Goal: Task Accomplishment & Management: Complete application form

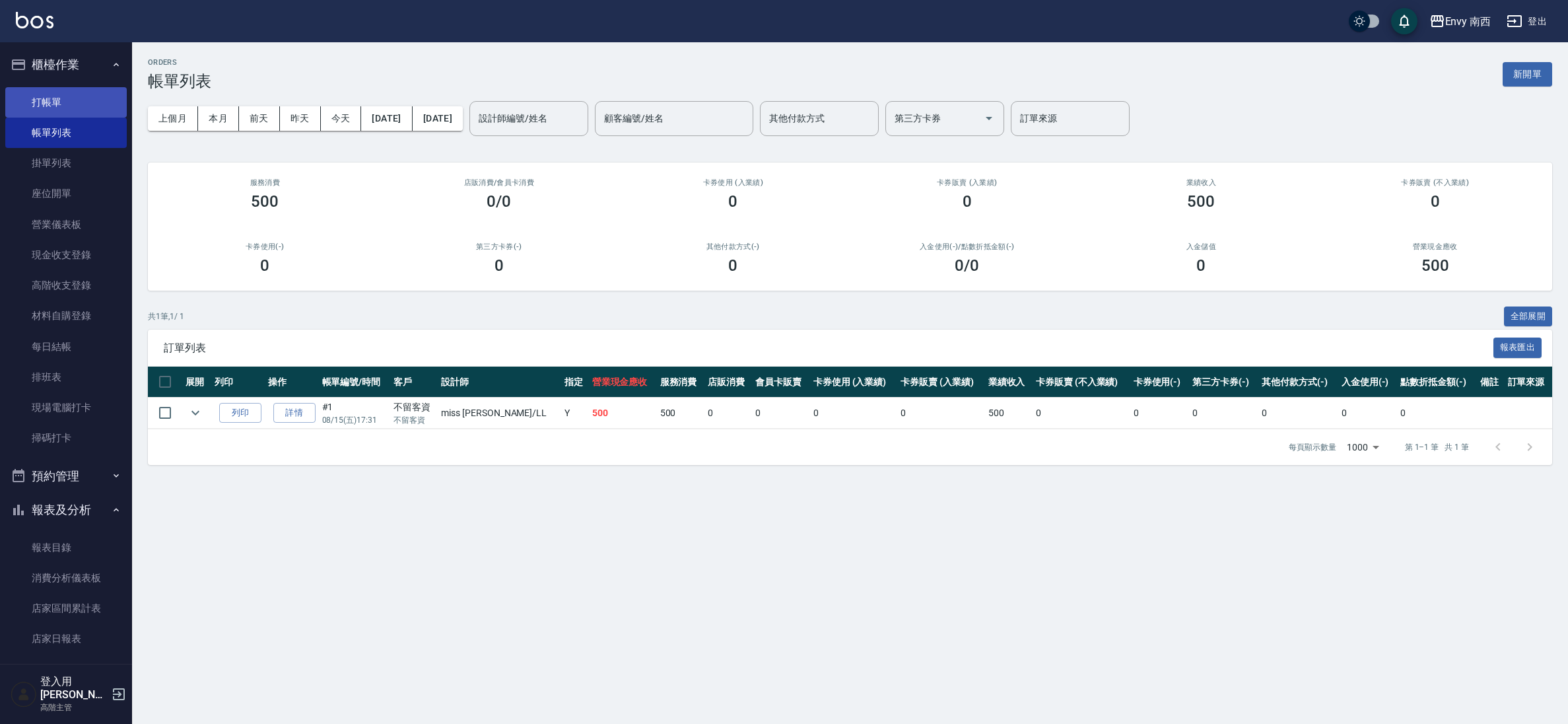
click at [78, 99] on link "打帳單" at bounding box center [66, 103] width 121 height 30
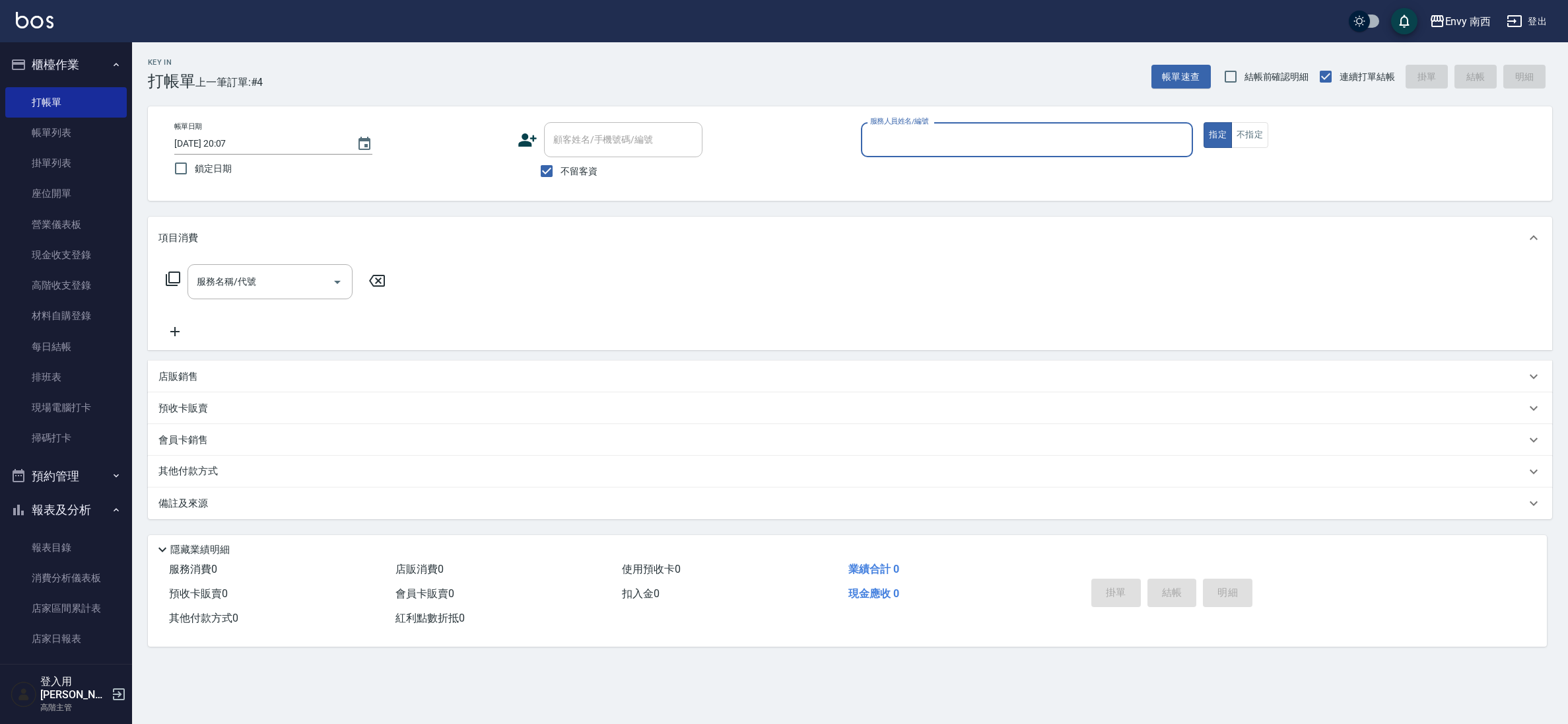
click at [950, 135] on input "服務人員姓名/編號" at bounding box center [1027, 139] width 321 height 23
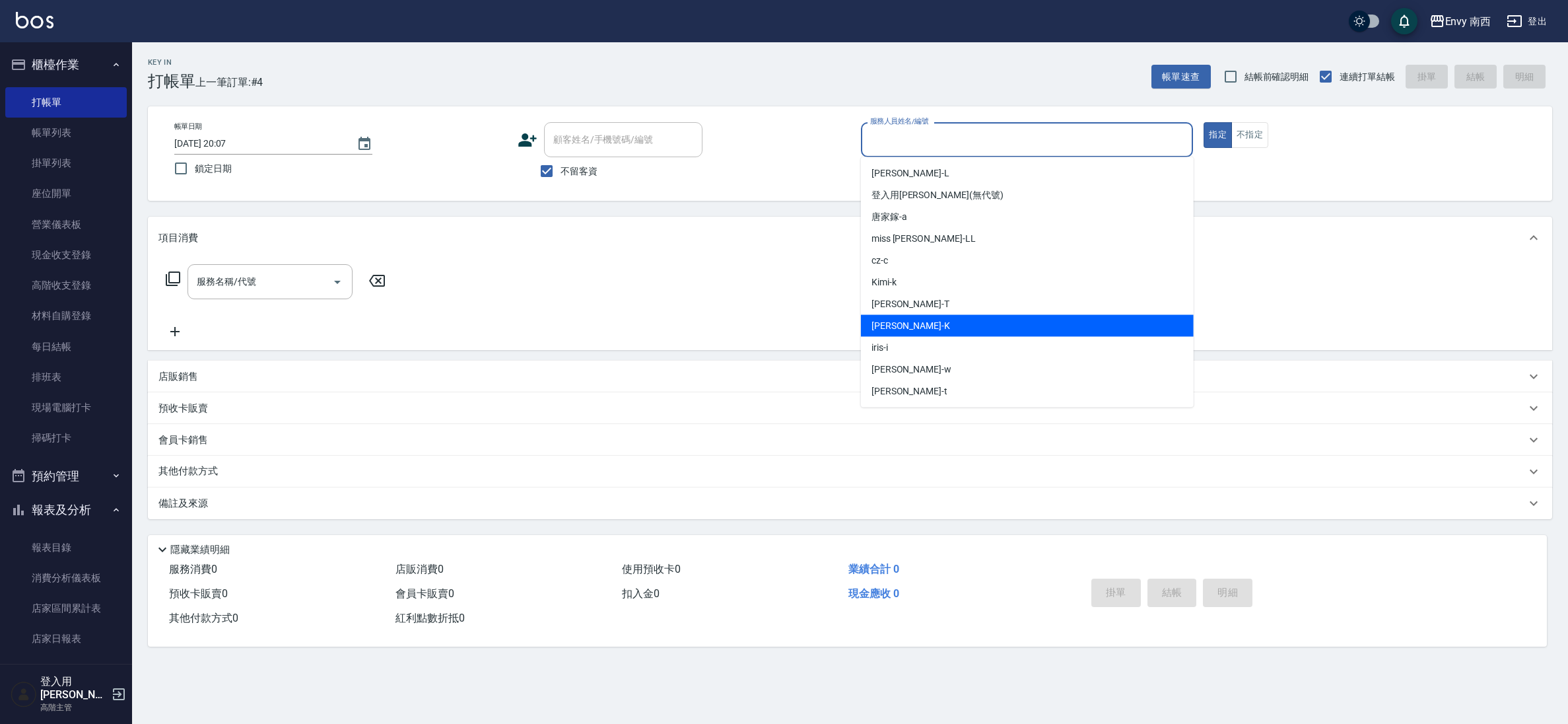
click at [961, 342] on div "iris -i" at bounding box center [1027, 347] width 333 height 22
type input "iris-i"
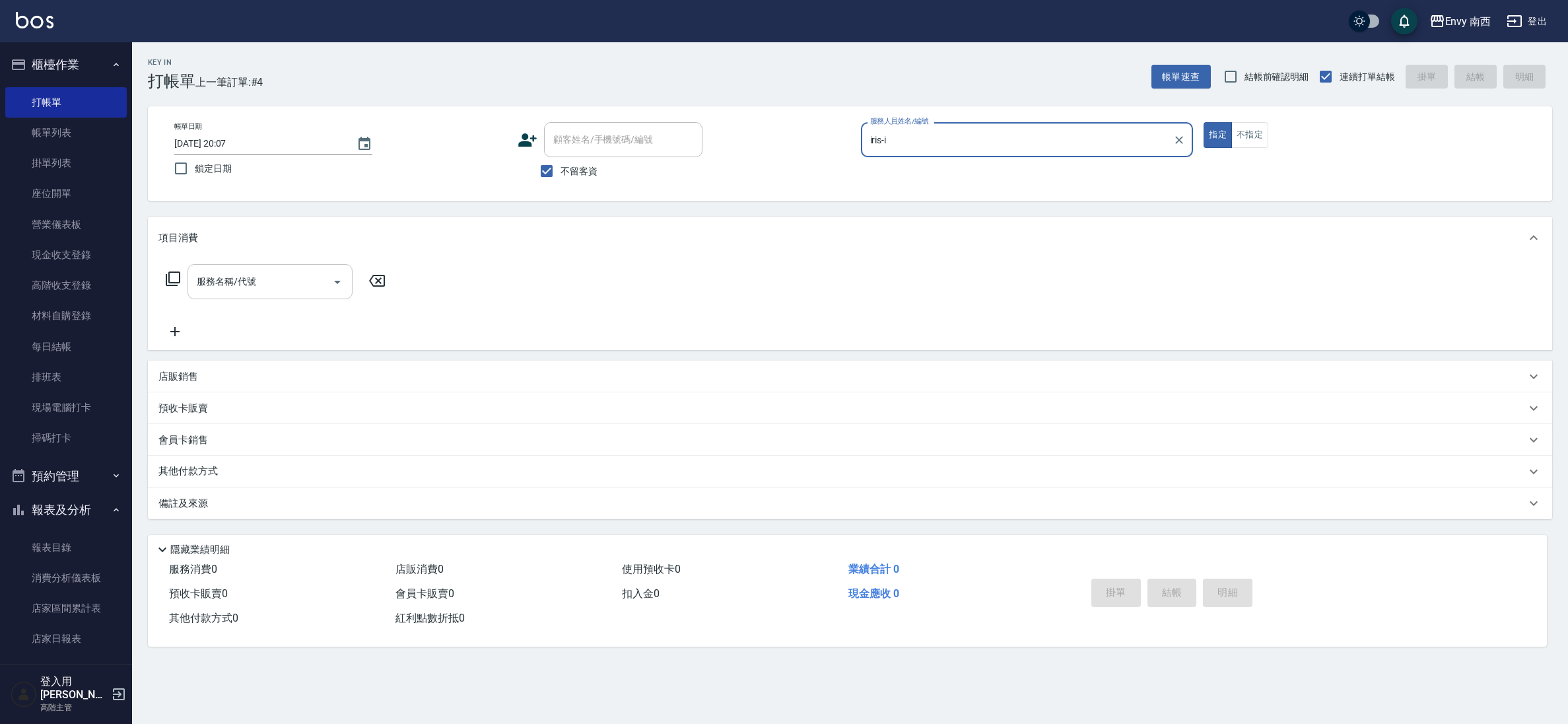
click at [241, 295] on div "服務名稱/代號" at bounding box center [270, 282] width 165 height 35
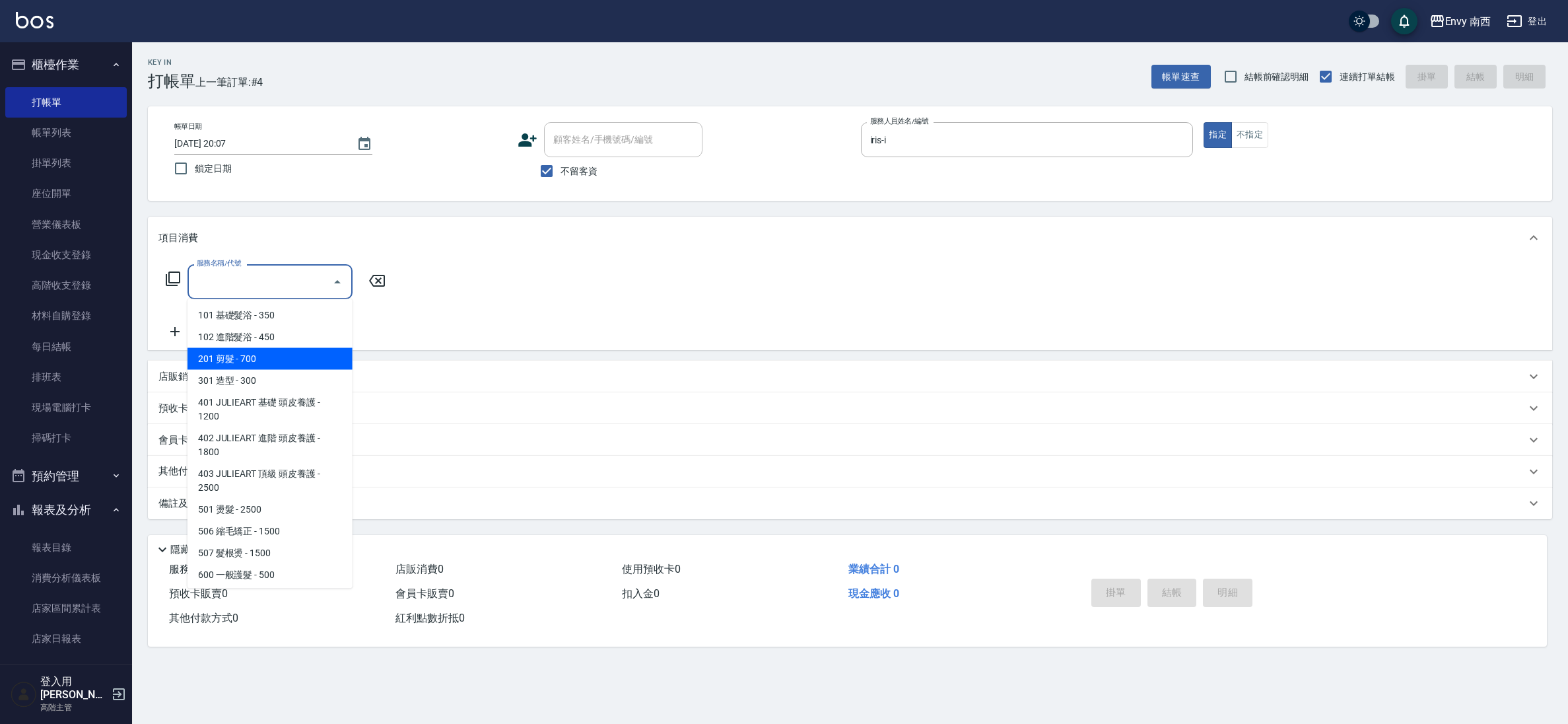
drag, startPoint x: 297, startPoint y: 364, endPoint x: 407, endPoint y: 272, distance: 143.4
click at [298, 364] on span "201 剪髮 - 700" at bounding box center [270, 359] width 165 height 22
type input "201 剪髮(201)"
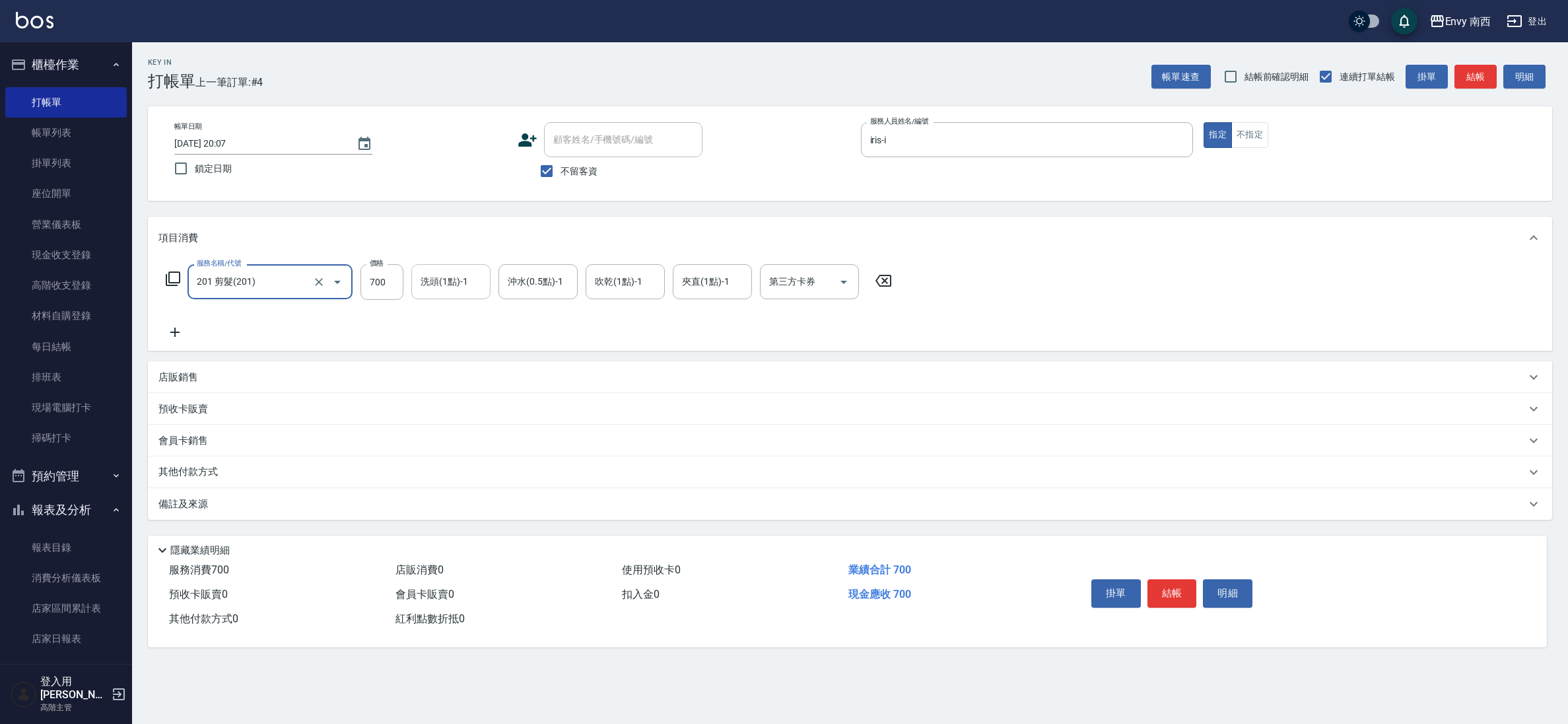
click at [420, 296] on div "洗頭(1點)-1" at bounding box center [451, 282] width 79 height 35
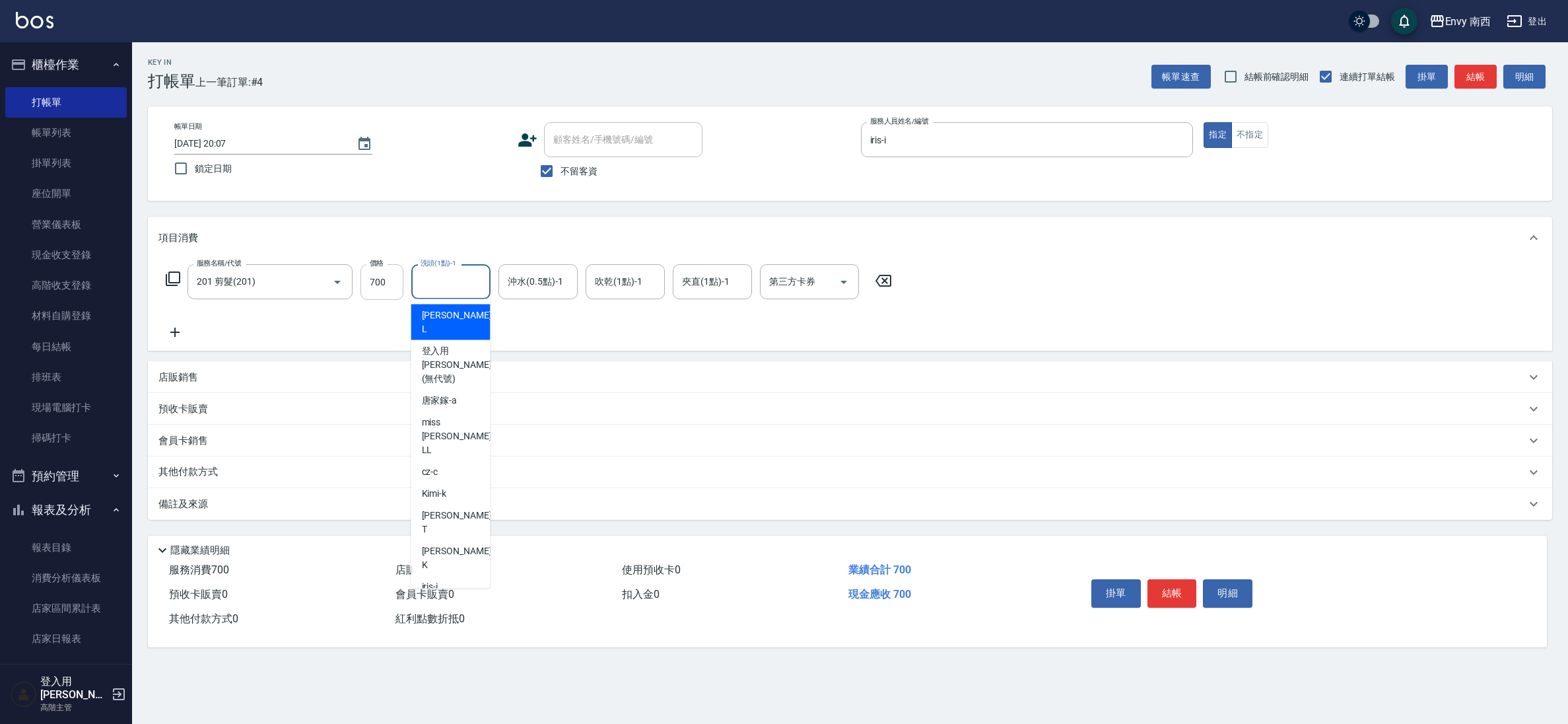
click at [394, 291] on input "700" at bounding box center [382, 282] width 43 height 35
type input "400"
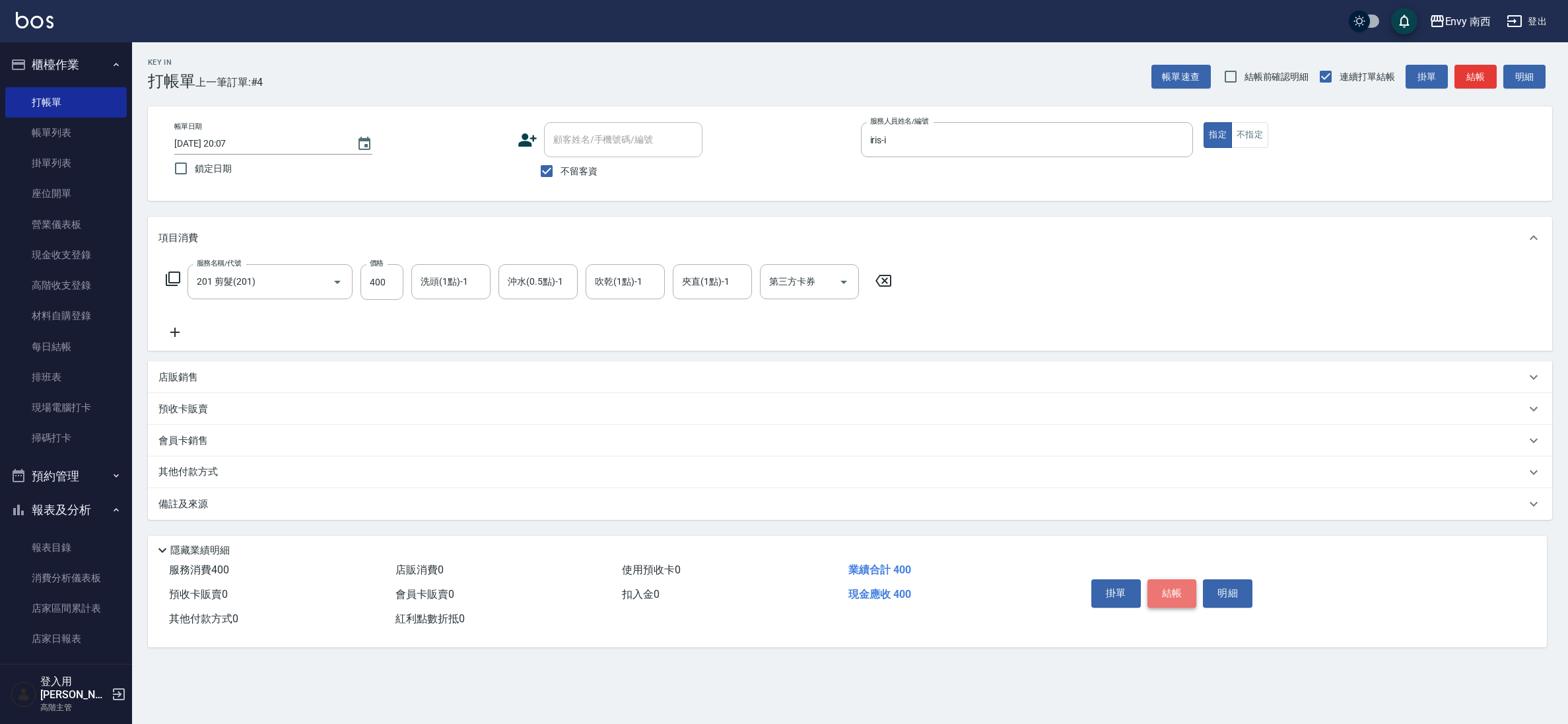
click at [1174, 589] on button "結帳" at bounding box center [1172, 593] width 50 height 28
type input "[DATE] 20:08"
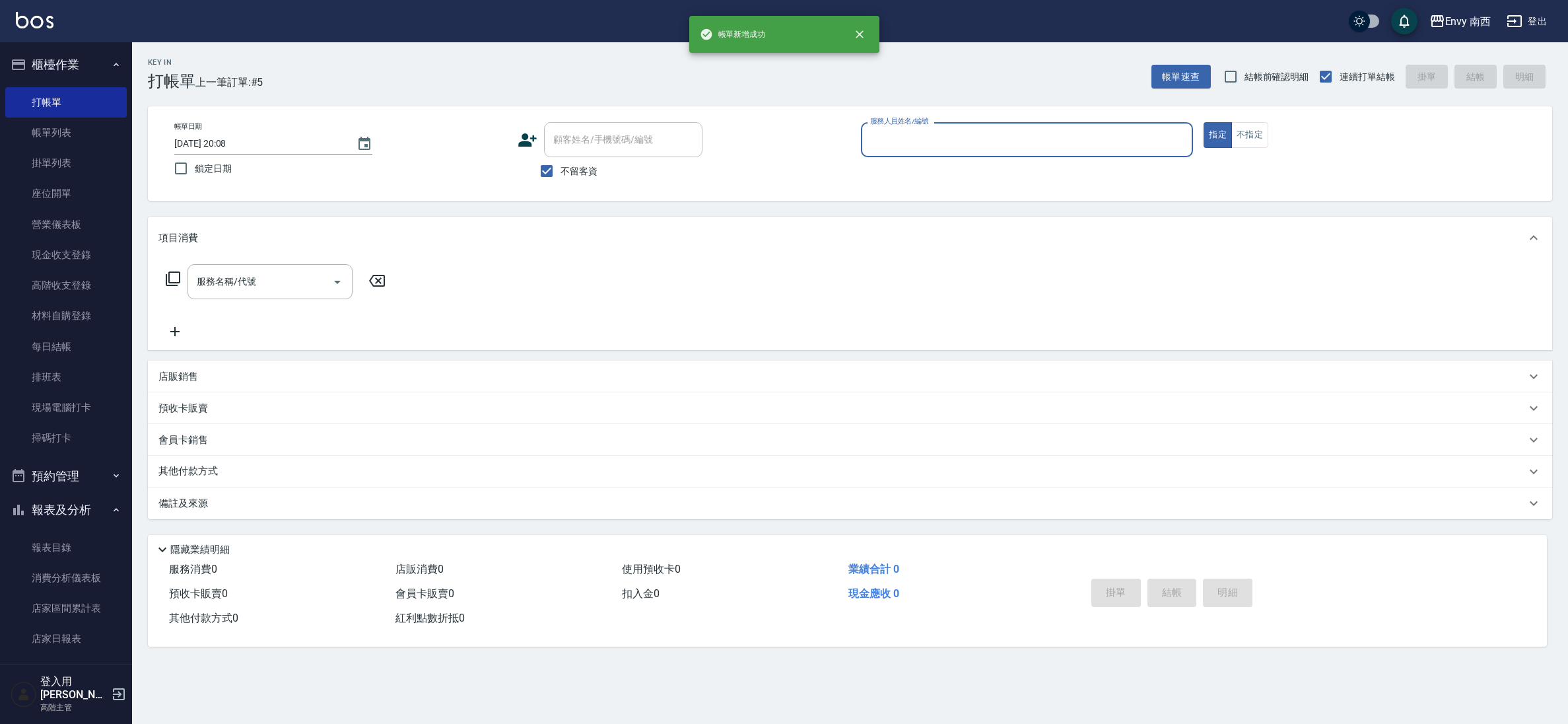
click at [1064, 152] on div "服務人員姓名/編號" at bounding box center [1027, 140] width 333 height 35
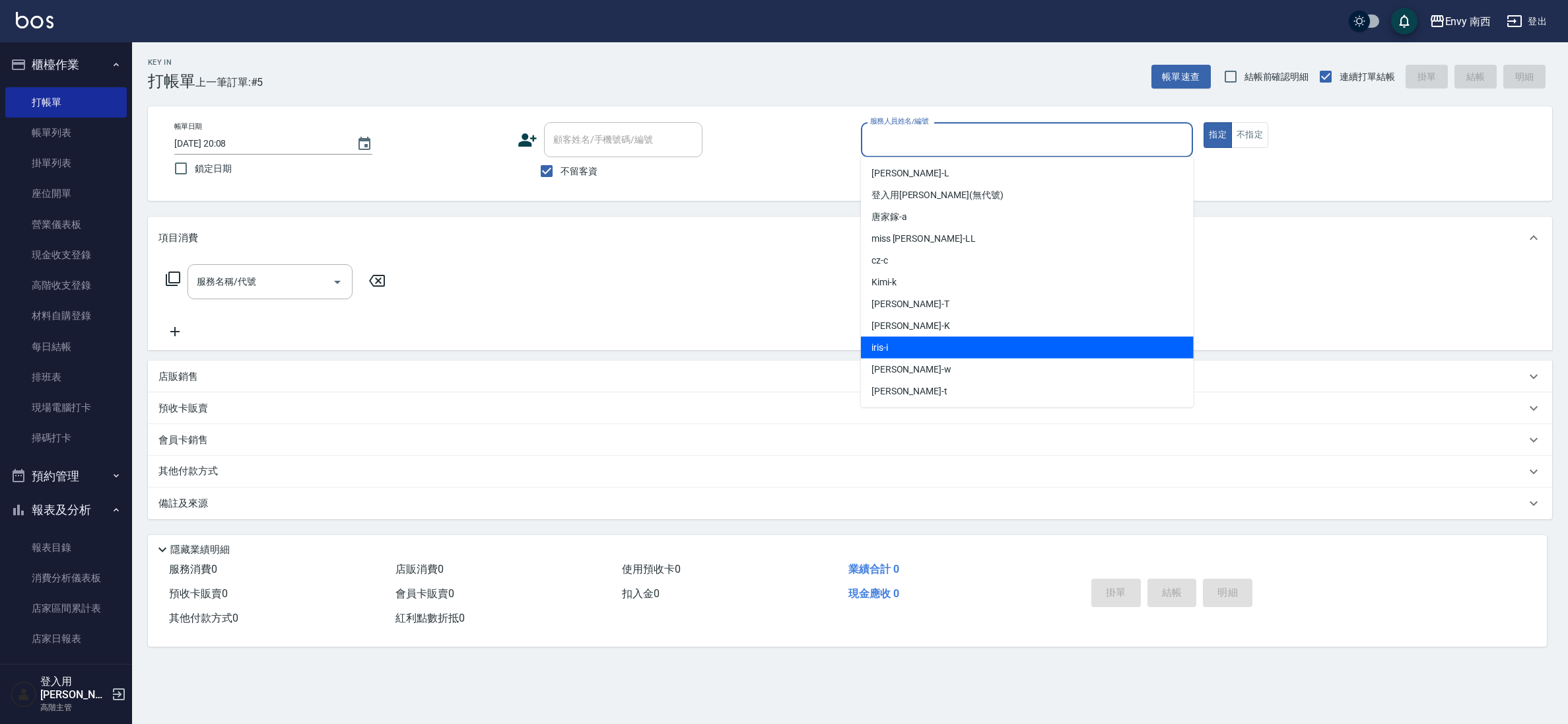
click at [945, 341] on div "iris -i" at bounding box center [1027, 347] width 333 height 22
type input "iris-i"
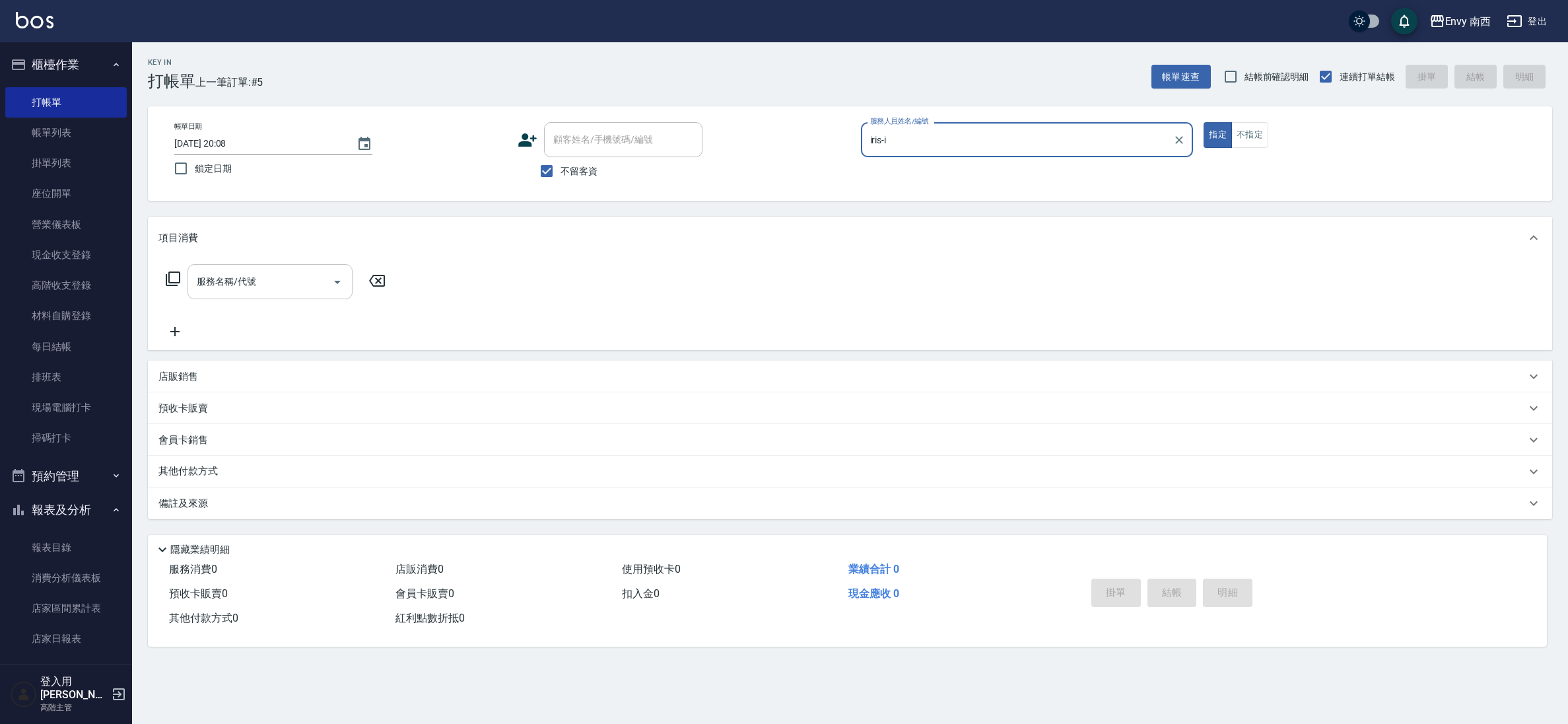
click at [223, 281] on input "服務名稱/代號" at bounding box center [260, 281] width 134 height 23
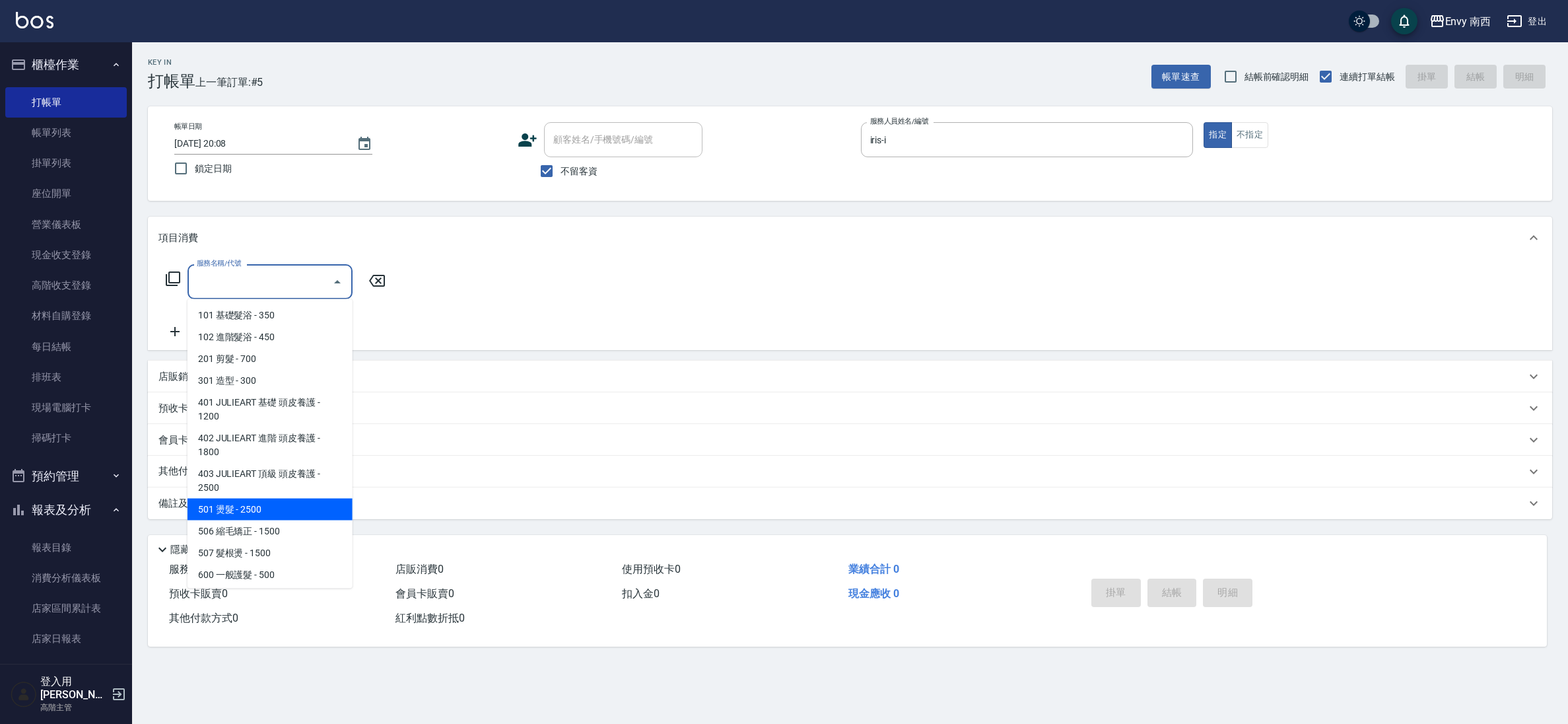
click at [309, 514] on span "501 燙髮 - 2500" at bounding box center [270, 510] width 165 height 22
type input "501 燙髮(501)"
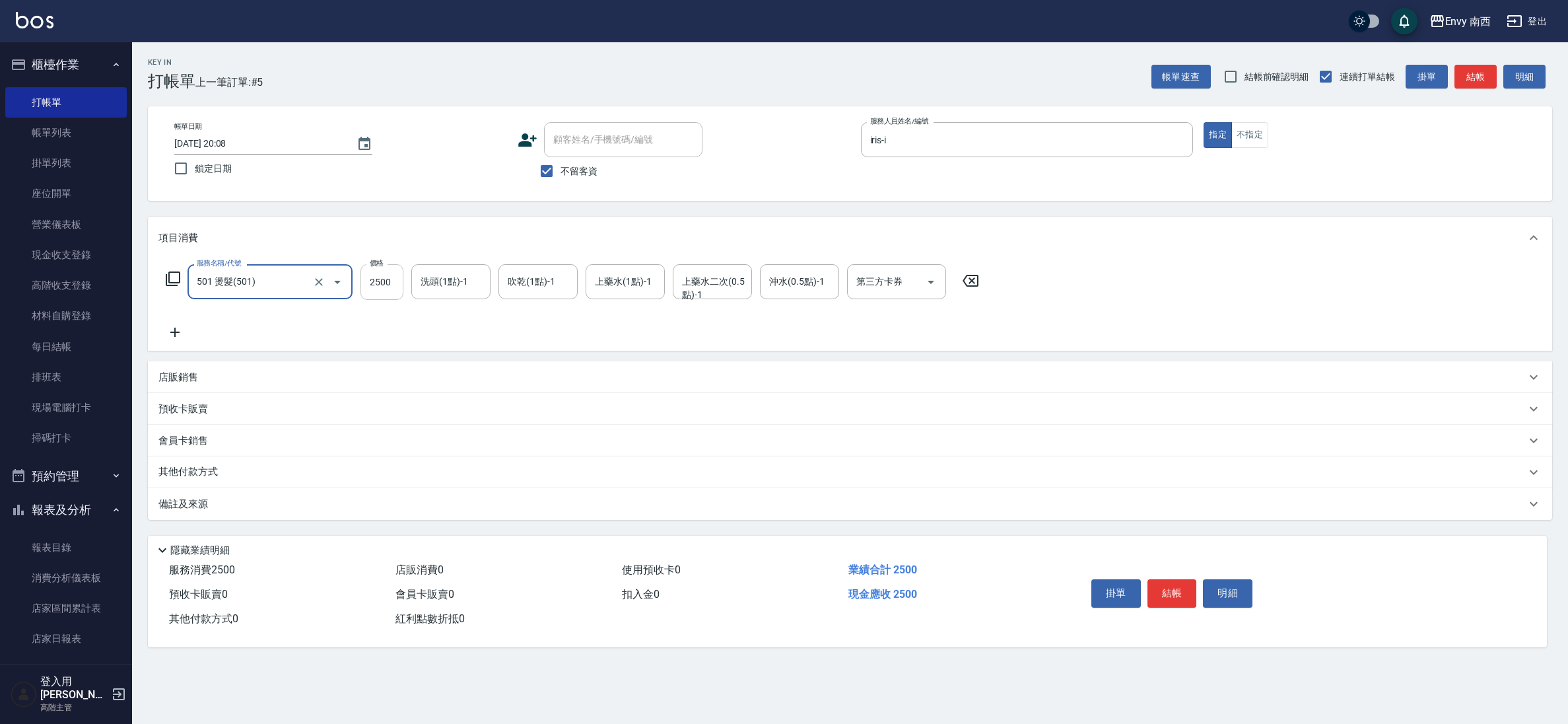
click at [398, 284] on input "2500" at bounding box center [382, 282] width 43 height 35
drag, startPoint x: 402, startPoint y: 288, endPoint x: 356, endPoint y: 299, distance: 47.3
click at [356, 299] on div "服務名稱/代號 501 燙髮(501) 服務名稱/代號 價格 3000 價格 洗頭(1點)-1 洗頭(1點)-1 吹乾(1點)-1 吹乾(1點)-1 上藥水(…" at bounding box center [572, 302] width 828 height 76
type input "2400"
click at [1182, 591] on button "結帳" at bounding box center [1172, 593] width 50 height 28
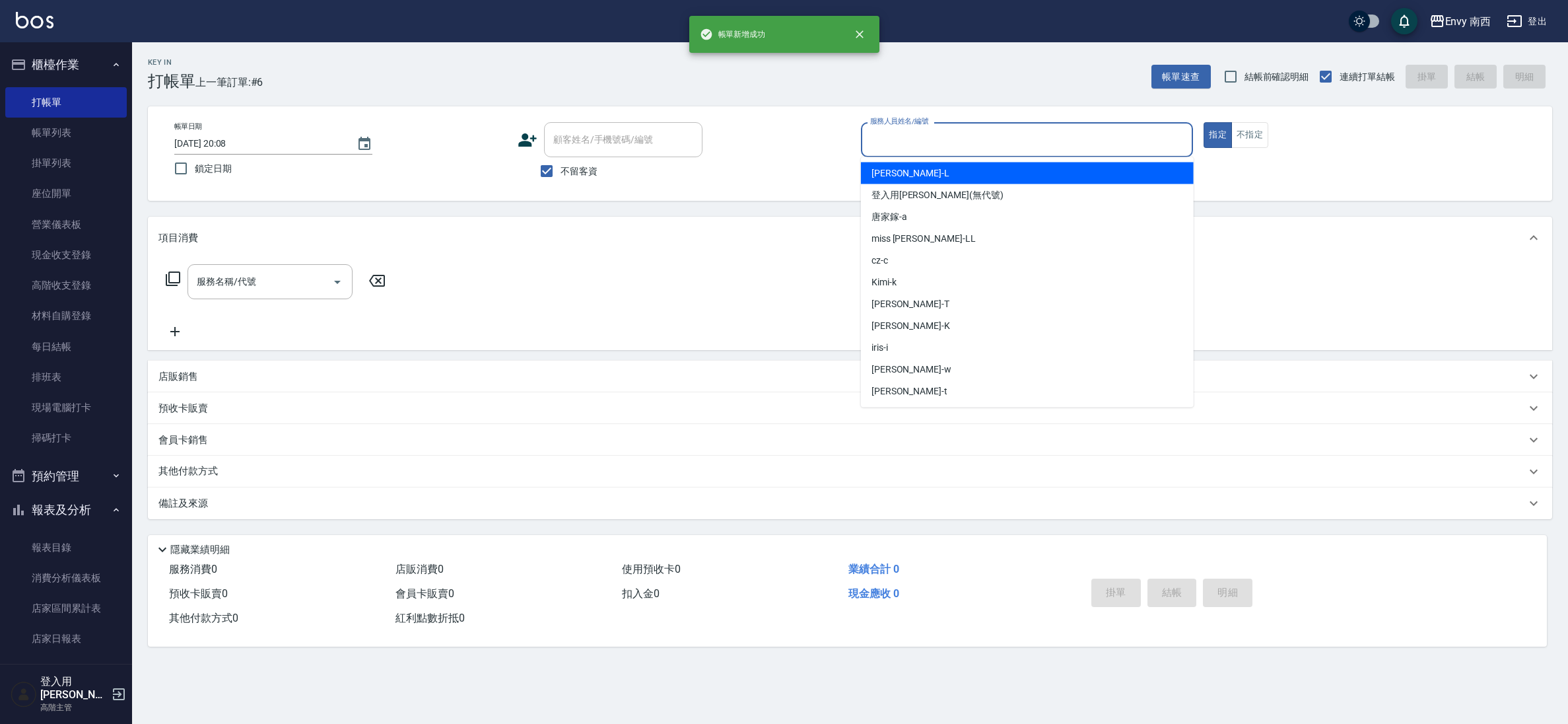
click at [1078, 132] on input "服務人員姓名/編號" at bounding box center [1027, 139] width 321 height 23
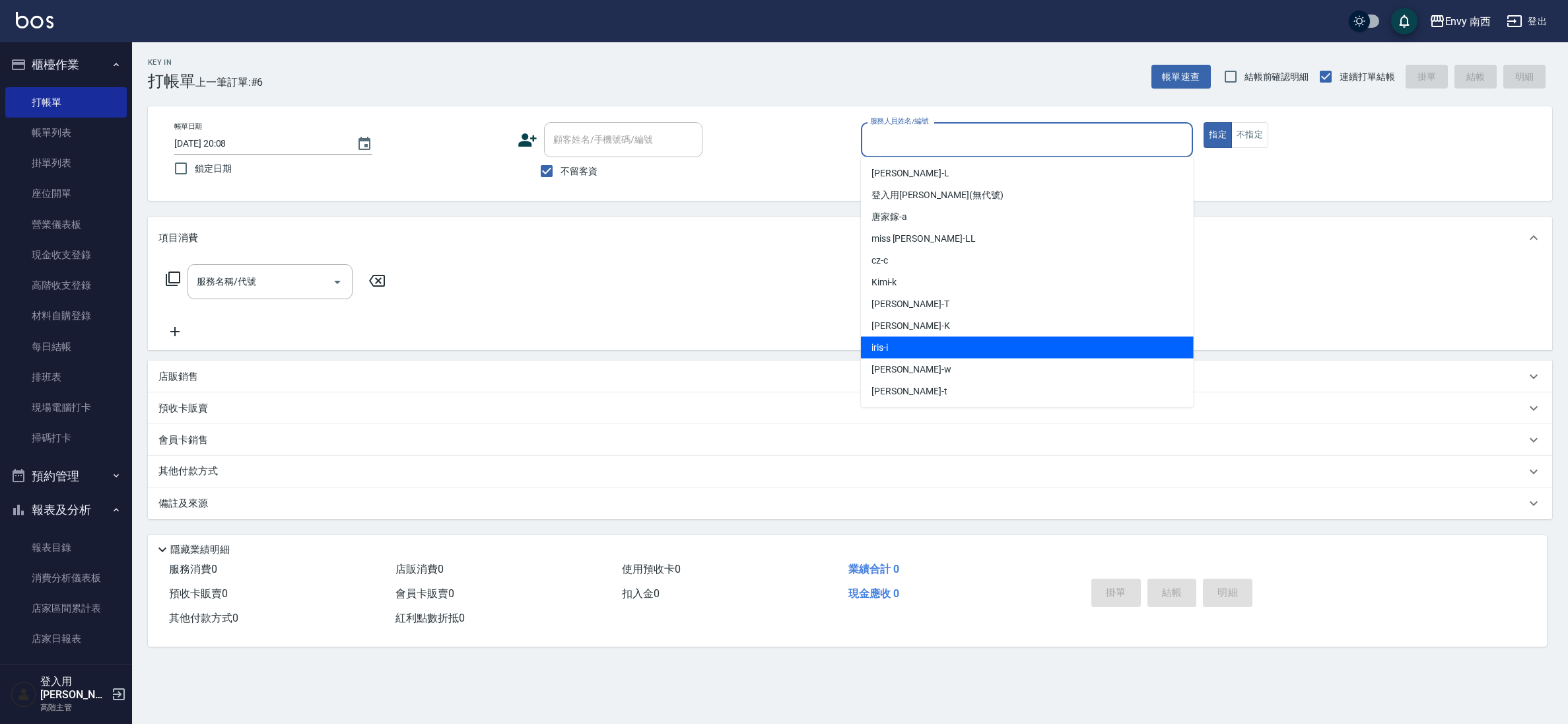
click at [913, 349] on div "iris -i" at bounding box center [1027, 347] width 333 height 22
type input "iris-i"
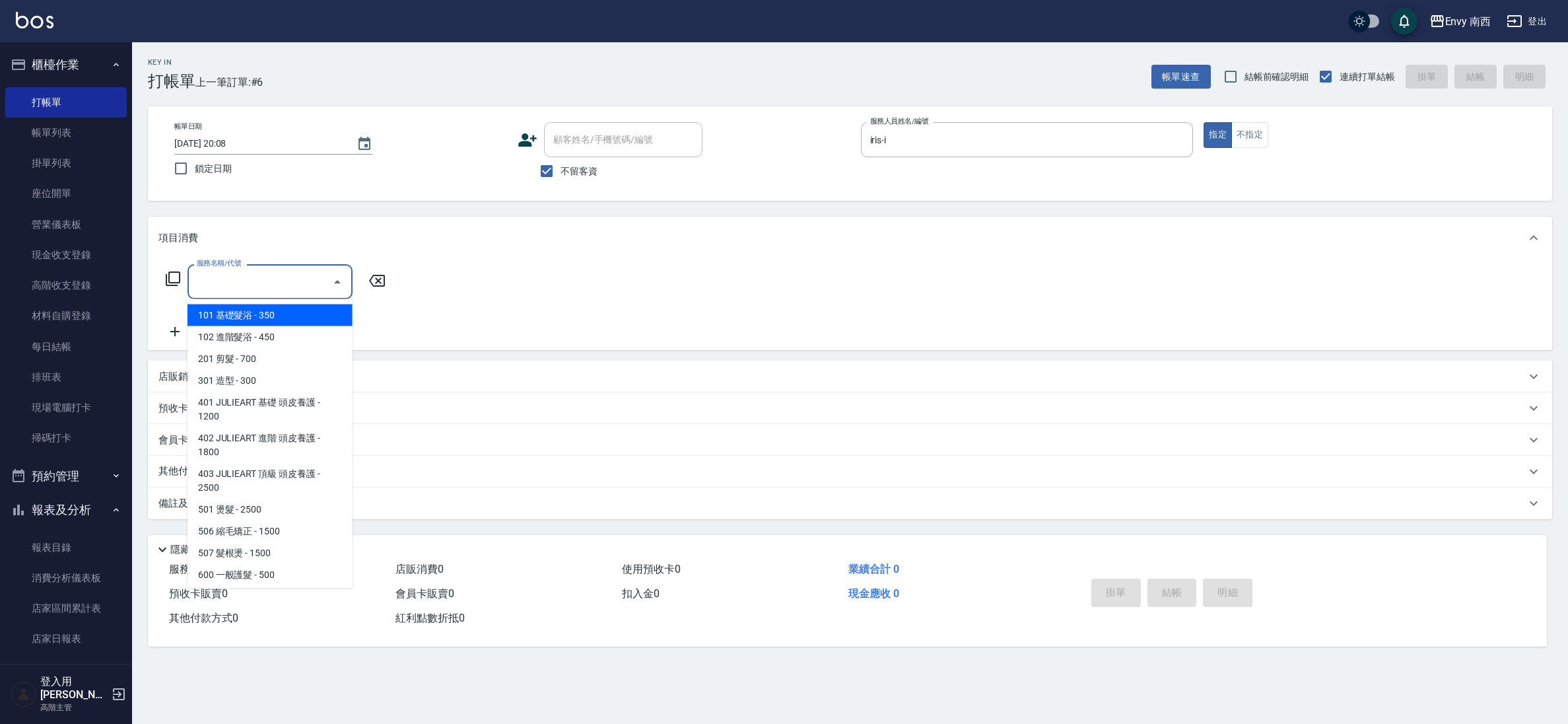
click at [241, 272] on div "服務名稱/代號 服務名稱/代號" at bounding box center [270, 282] width 165 height 35
click at [290, 503] on span "501 燙髮 - 2500" at bounding box center [270, 510] width 165 height 22
type input "501 燙髮(501)"
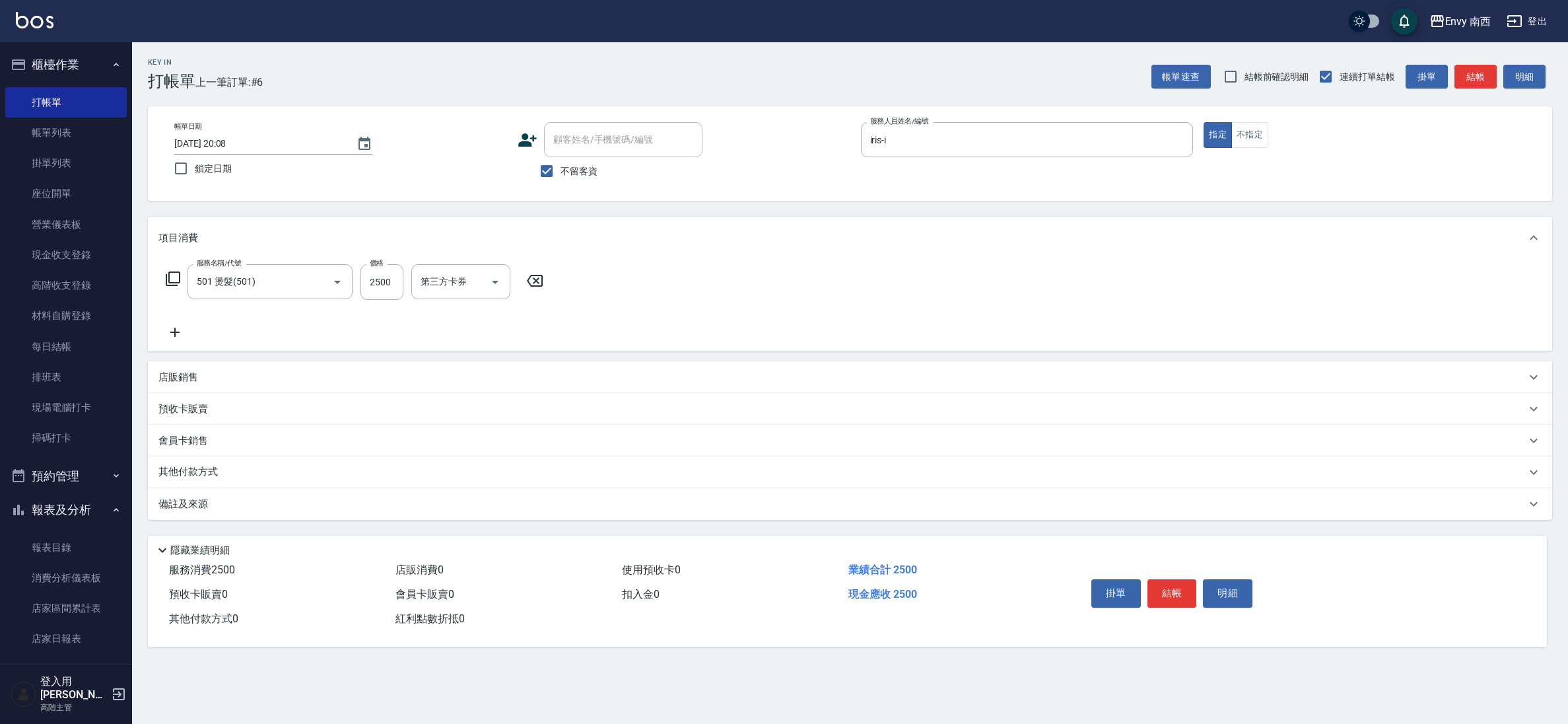
click at [377, 302] on div "服務名稱/代號 501 燙髮(501) 服務名稱/代號 價格 2500 價格 第三方卡券 第三方卡券" at bounding box center [354, 302] width 393 height 76
click at [385, 291] on input "2500" at bounding box center [382, 282] width 43 height 35
type input "2400"
click at [246, 466] on div "其他付款方式" at bounding box center [842, 472] width 1367 height 14
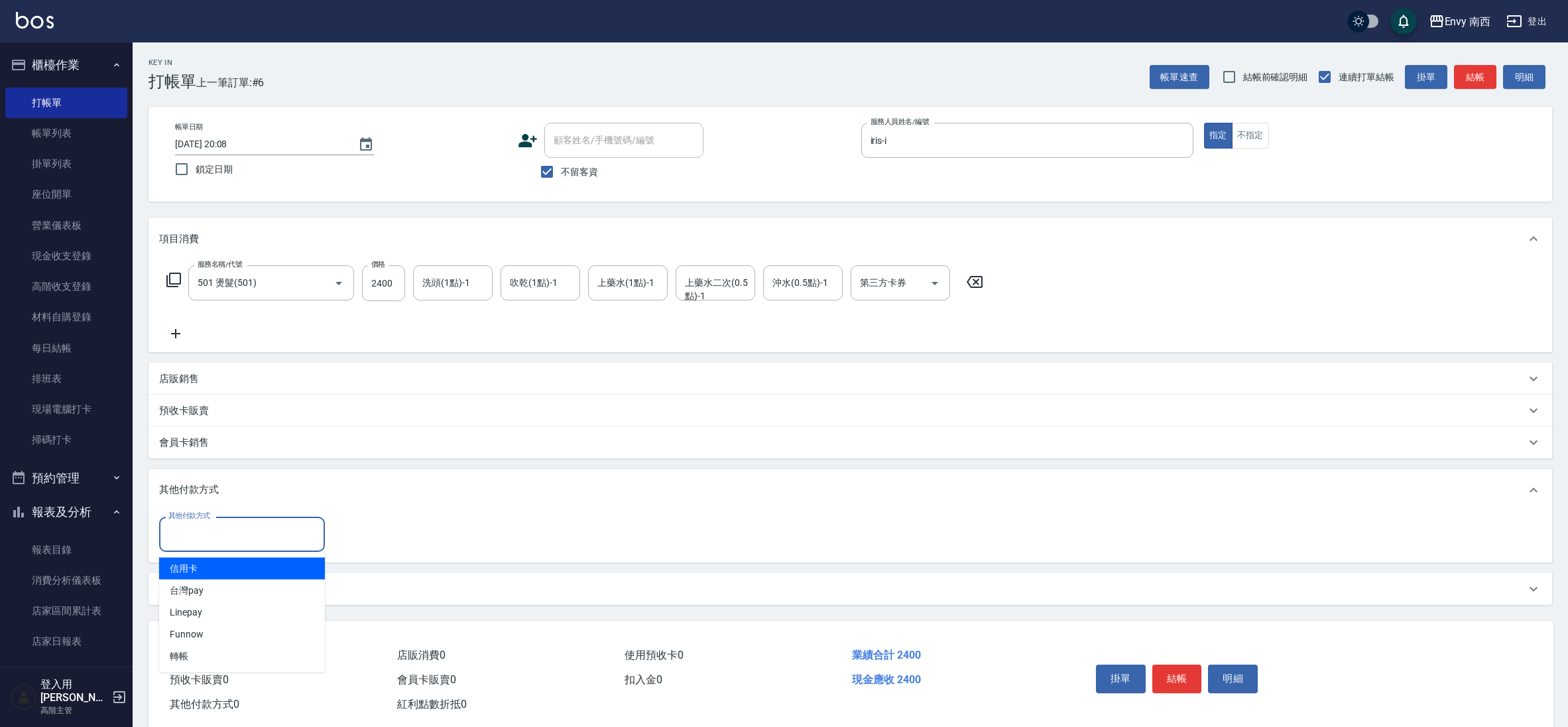
click at [279, 526] on input "其他付款方式" at bounding box center [242, 534] width 154 height 23
click at [258, 572] on span "信用卡" at bounding box center [241, 568] width 165 height 22
type input "信用卡"
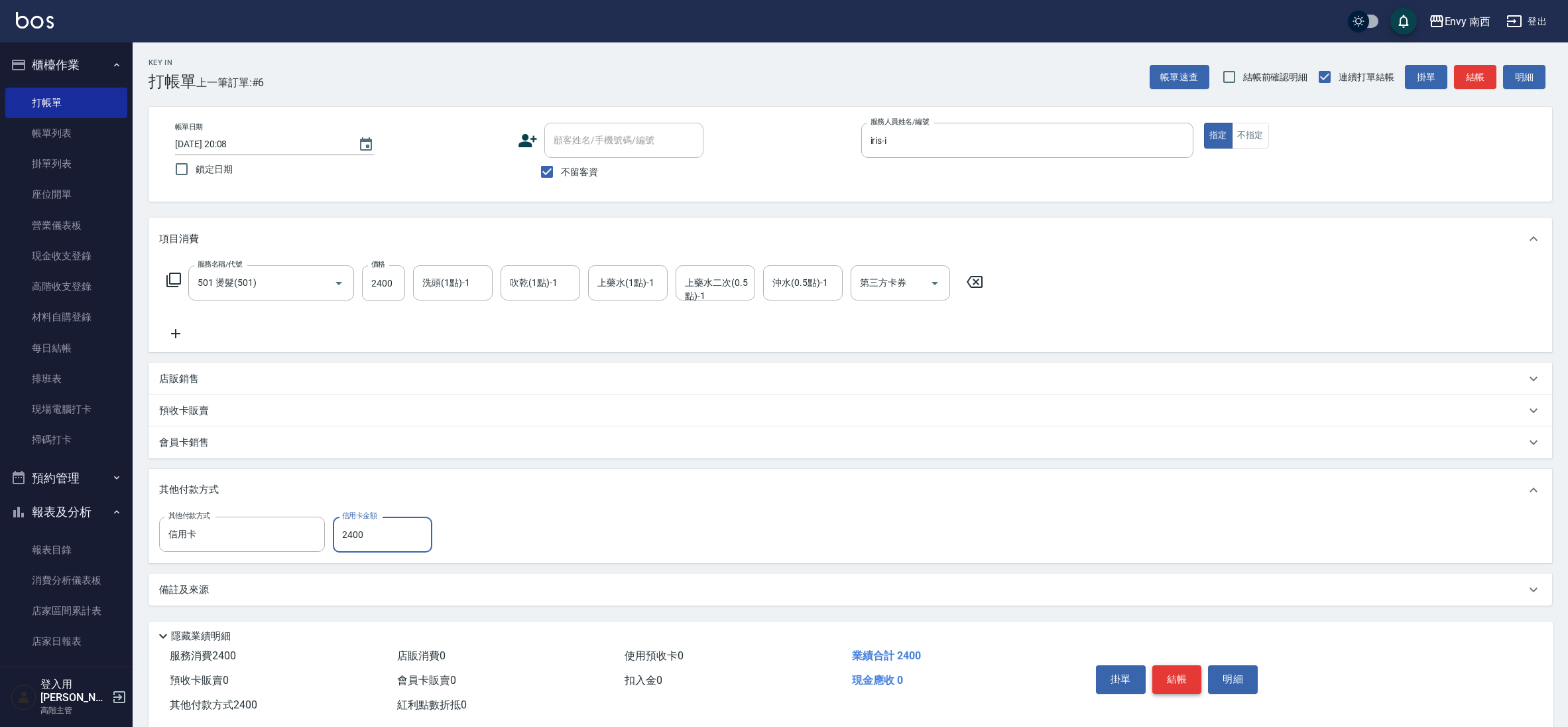
type input "2400"
click at [1184, 665] on button "結帳" at bounding box center [1177, 679] width 50 height 28
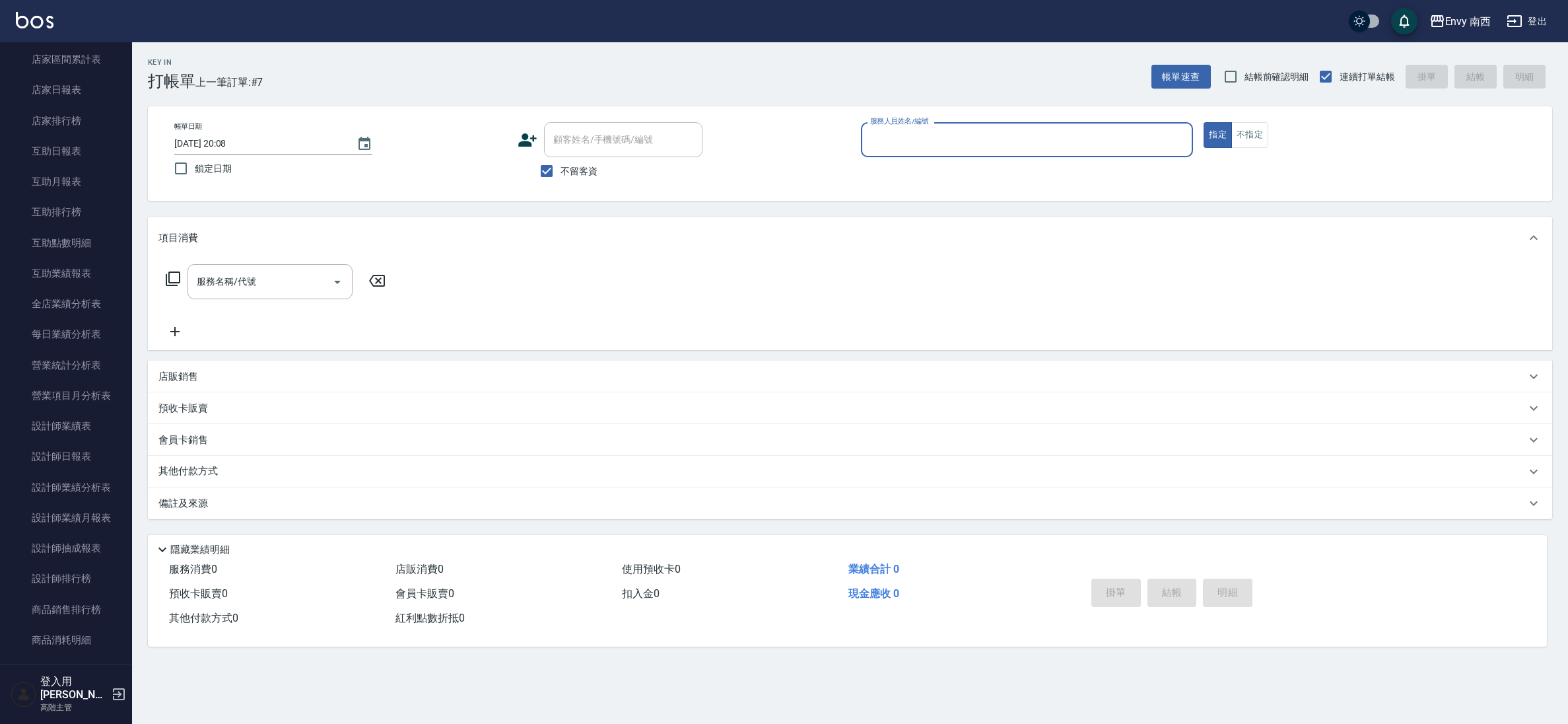
scroll to position [570, 0]
click at [56, 435] on link "設計師日報表" at bounding box center [66, 435] width 121 height 30
